Goal: Navigation & Orientation: Find specific page/section

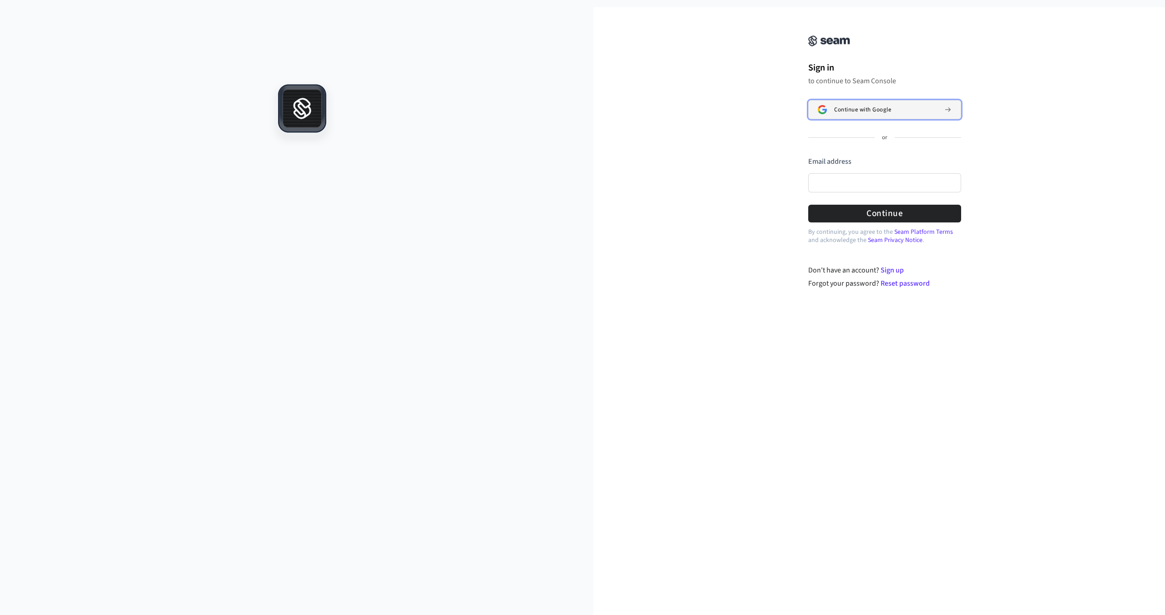
click at [859, 106] on span "Continue with Google" at bounding box center [862, 109] width 57 height 7
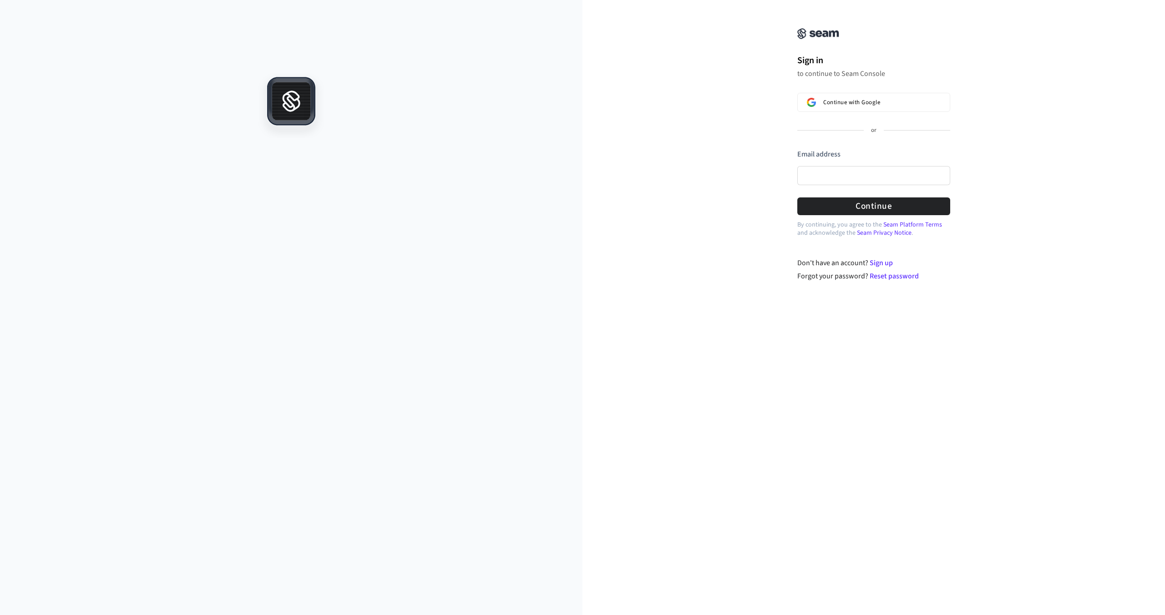
click at [820, 92] on div "Sign in to continue to Seam Console Continue with Google or Email address Passw…" at bounding box center [874, 120] width 182 height 219
click at [824, 96] on button "Continue with Google" at bounding box center [873, 102] width 153 height 19
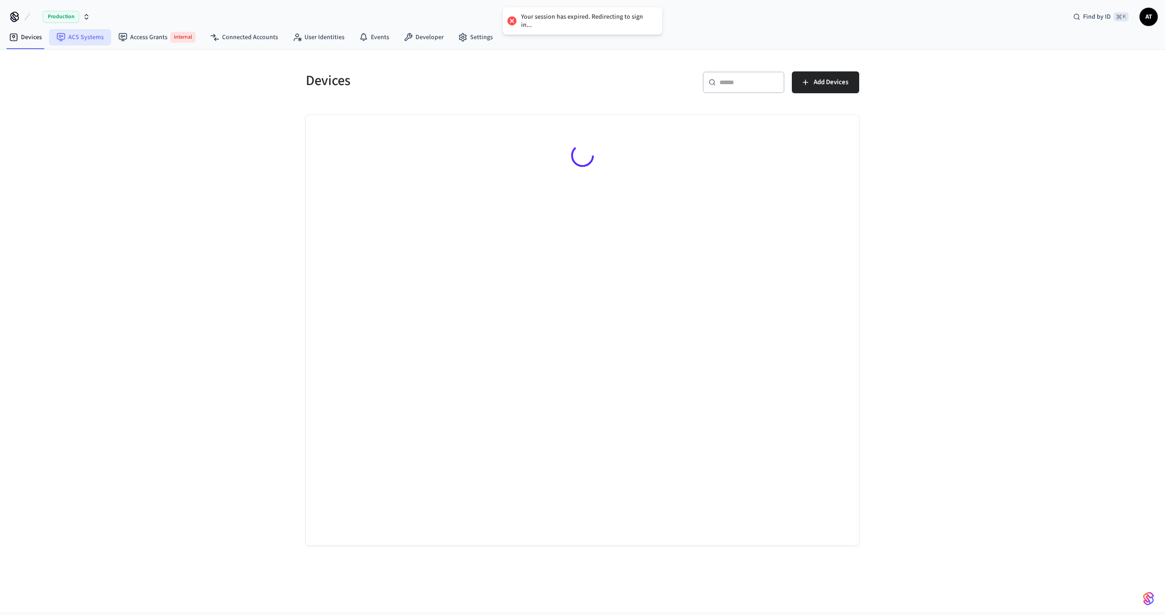
click at [54, 38] on link "ACS Systems" at bounding box center [80, 37] width 62 height 16
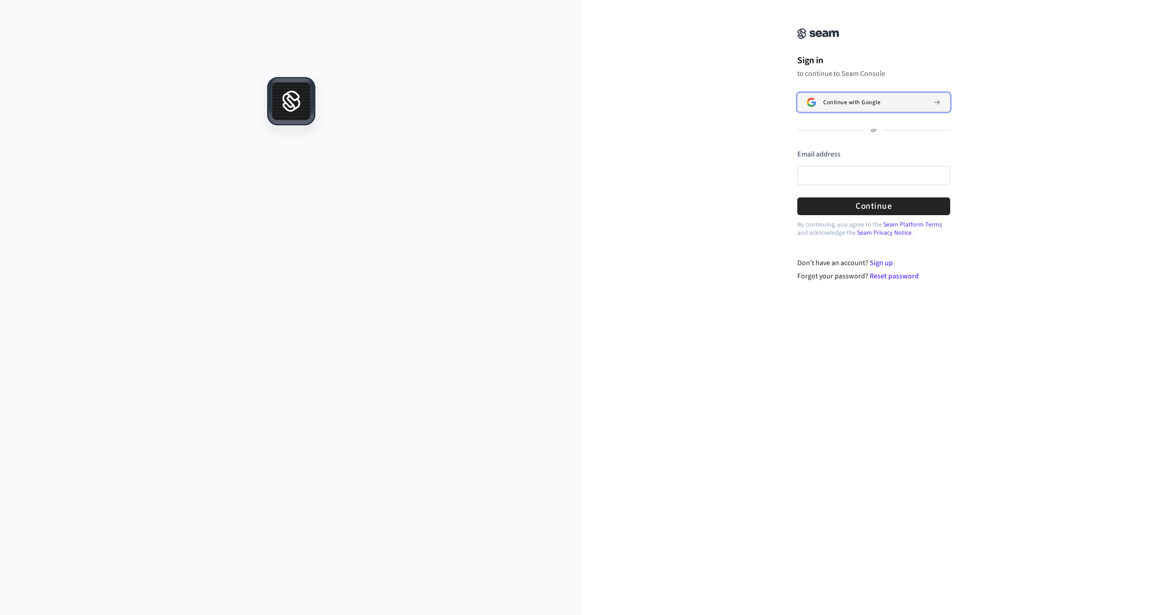
click at [880, 106] on span "Continue with Google" at bounding box center [851, 102] width 57 height 7
